Goal: Find specific page/section: Find specific page/section

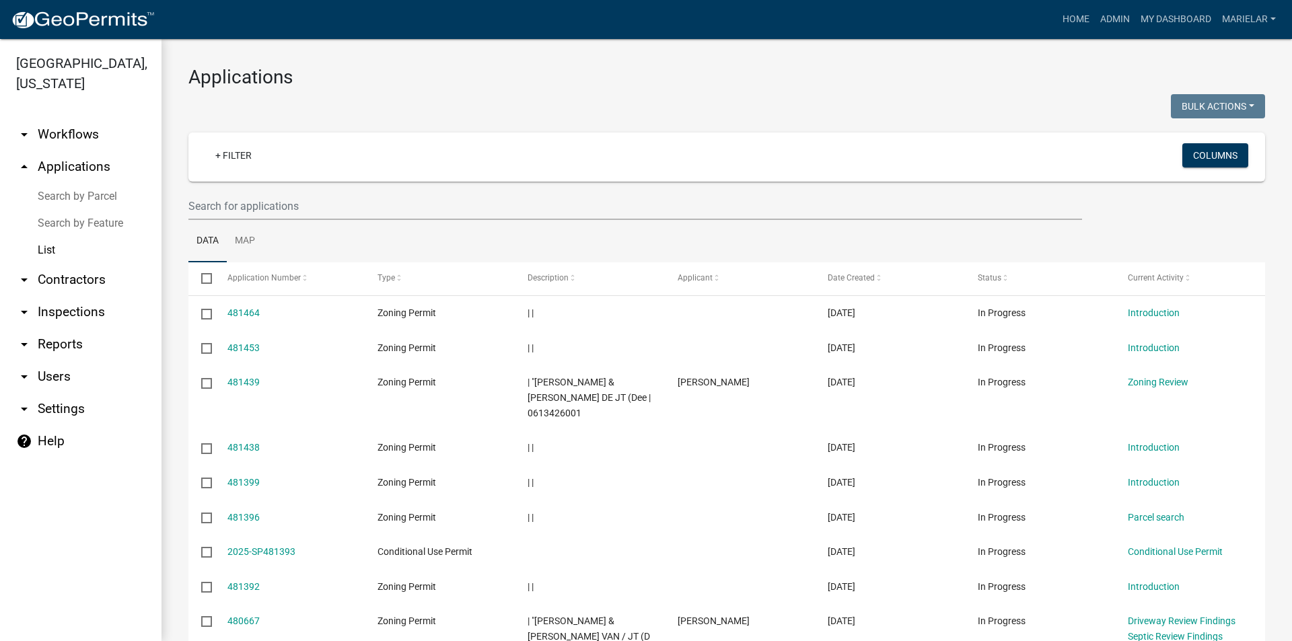
click at [535, 133] on div "+ Filter Columns" at bounding box center [726, 157] width 1064 height 49
click at [295, 203] on input "text" at bounding box center [634, 206] width 893 height 28
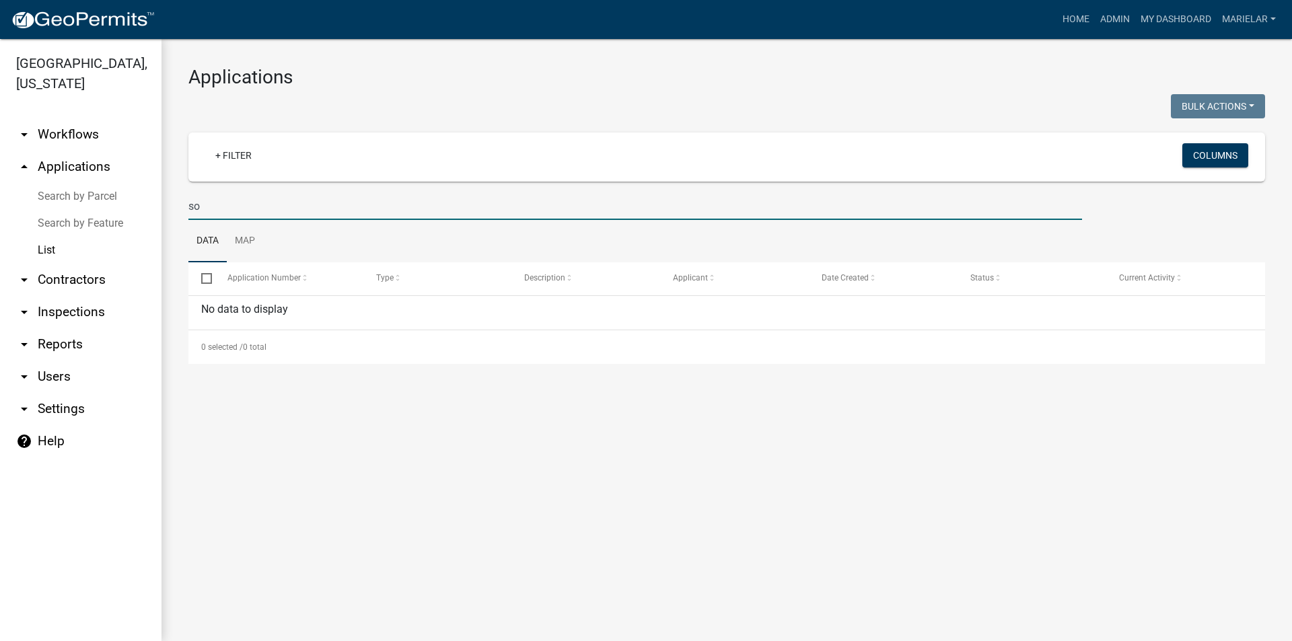
type input "s"
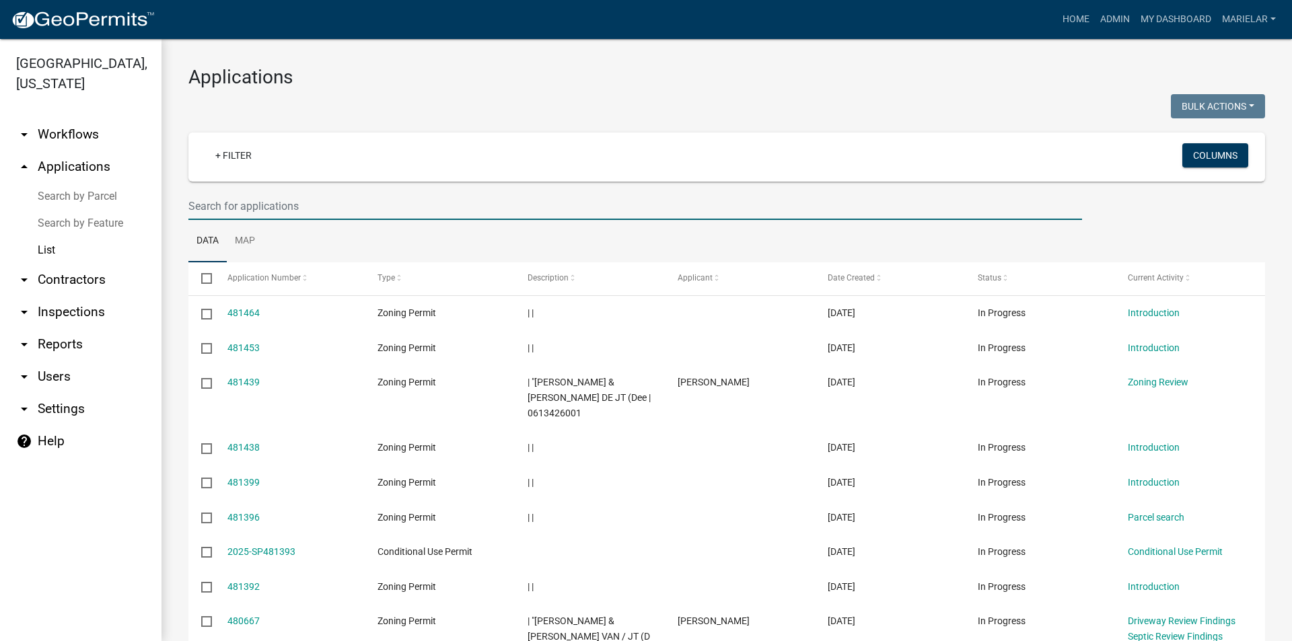
click at [322, 205] on input "text" at bounding box center [634, 206] width 893 height 28
type input "king"
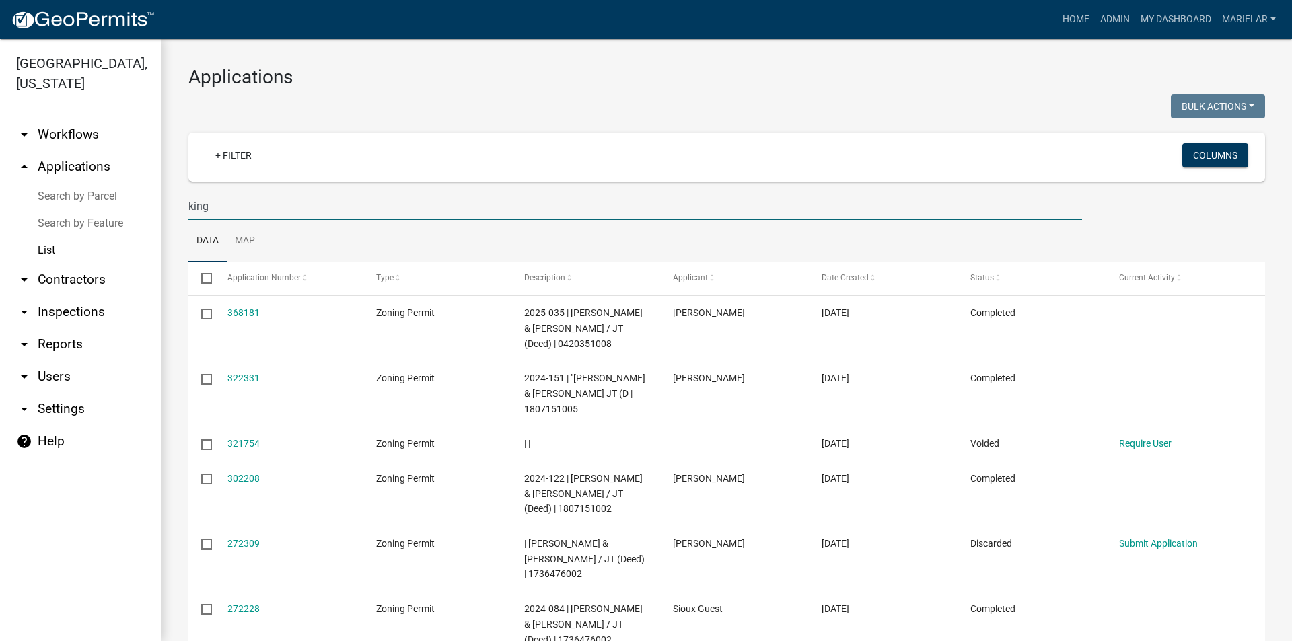
drag, startPoint x: 183, startPoint y: 208, endPoint x: 170, endPoint y: 210, distance: 13.6
click at [169, 209] on div "Applications Bulk Actions Void Expire Lock Withdraw + Filter Columns king Data …" at bounding box center [726, 540] width 1130 height 1002
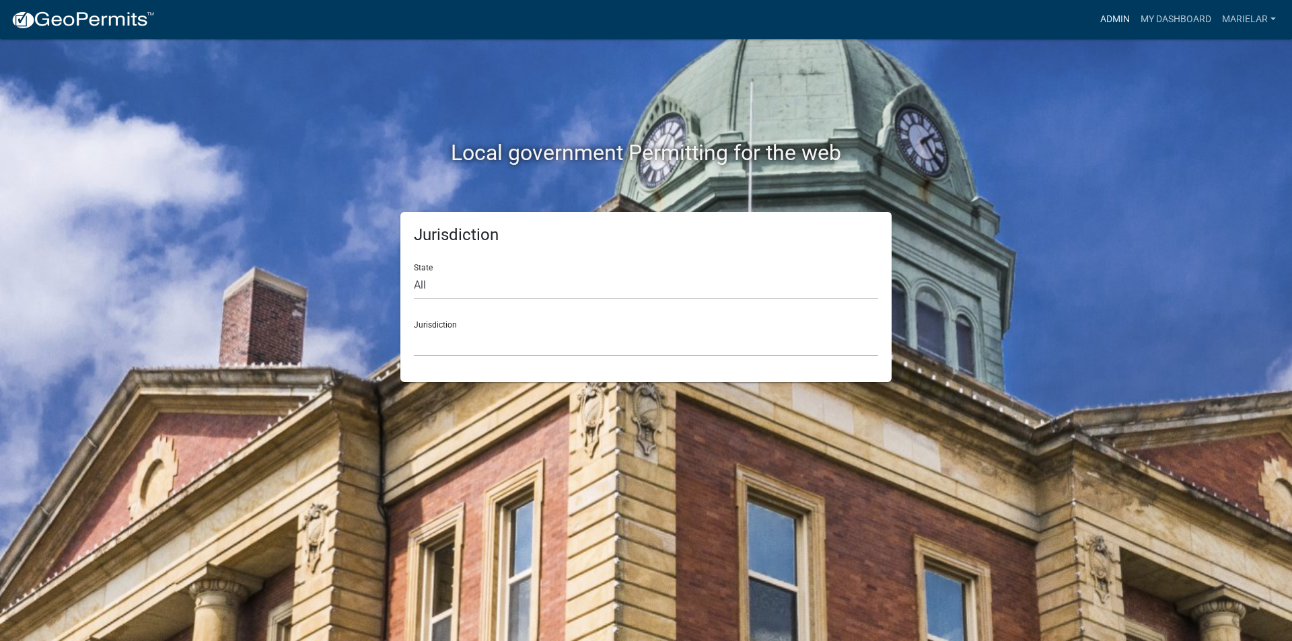
click at [1101, 20] on link "Admin" at bounding box center [1114, 20] width 40 height 26
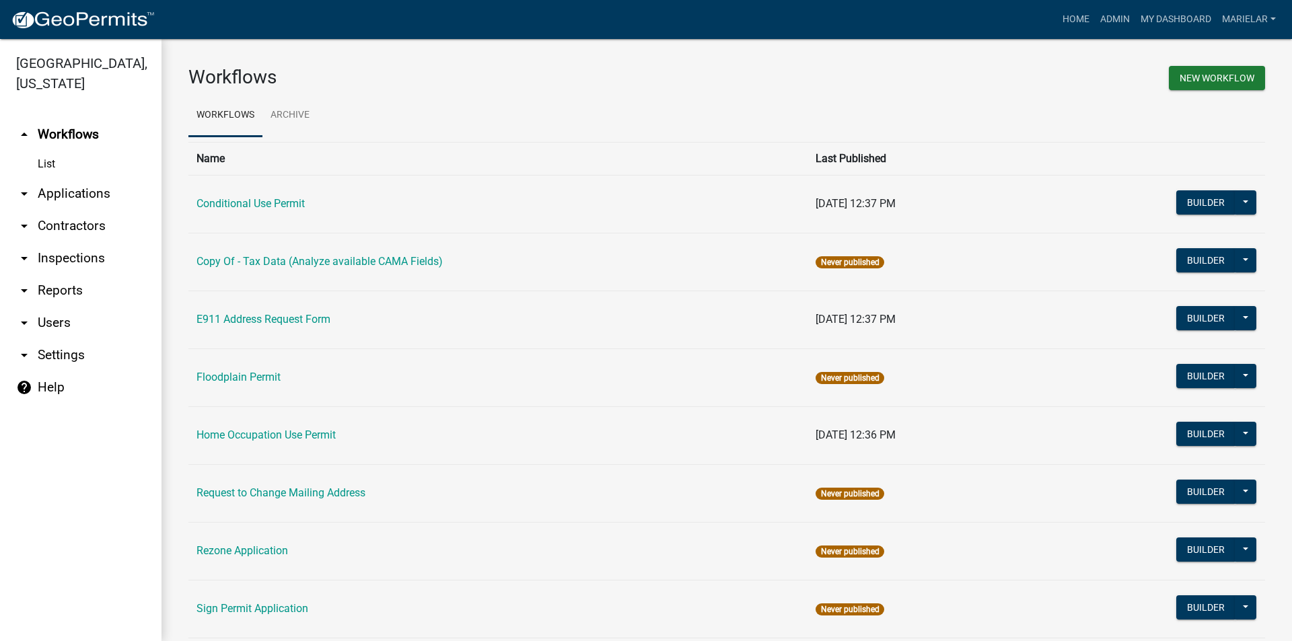
click at [25, 186] on icon "arrow_drop_down" at bounding box center [24, 194] width 16 height 16
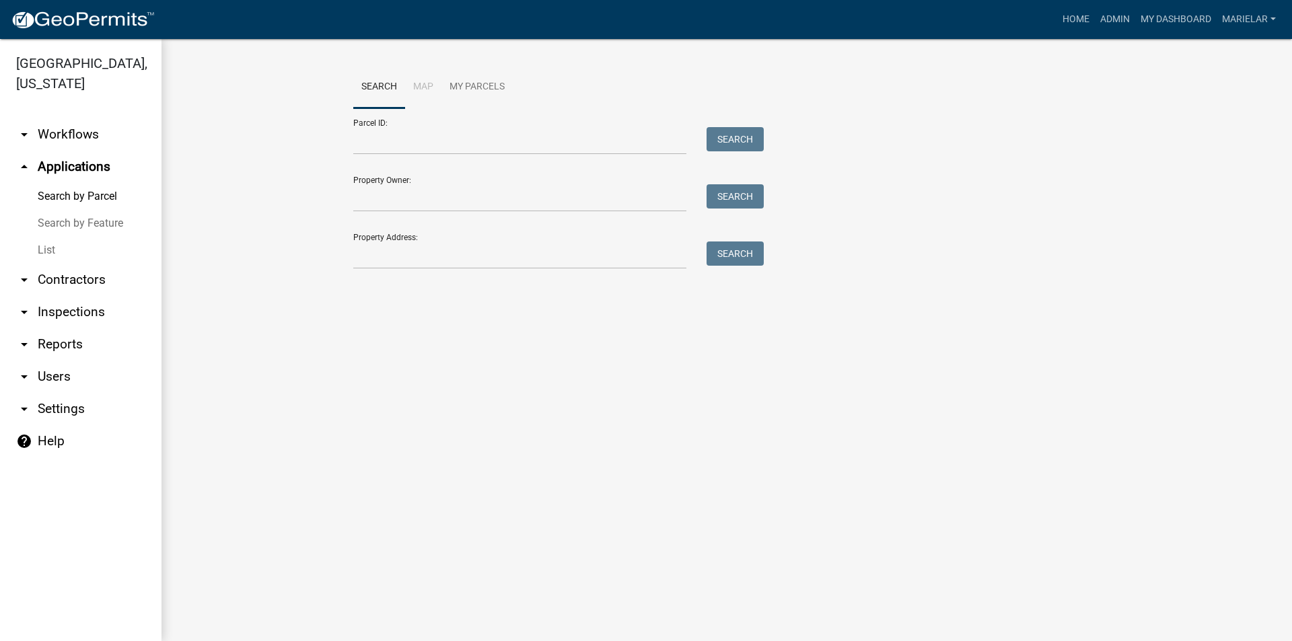
click at [42, 237] on link "List" at bounding box center [80, 250] width 161 height 27
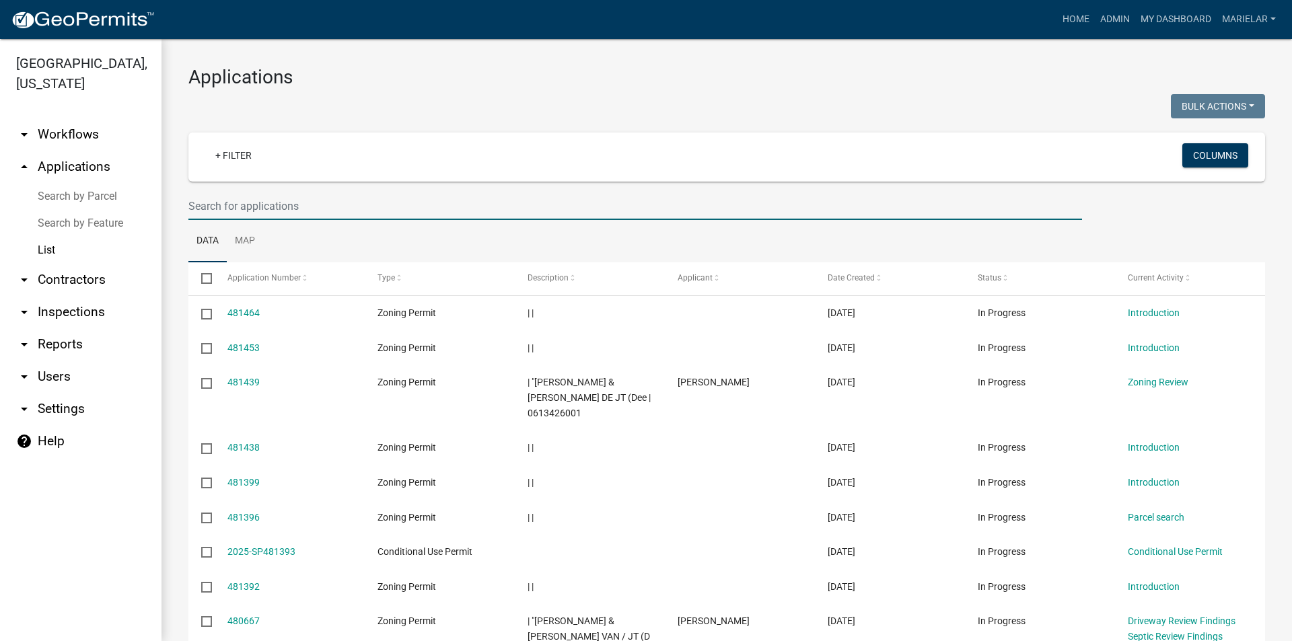
click at [262, 204] on input "text" at bounding box center [634, 206] width 893 height 28
click at [307, 203] on input "text" at bounding box center [634, 206] width 893 height 28
